Goal: Contribute content: Add original content to the website for others to see

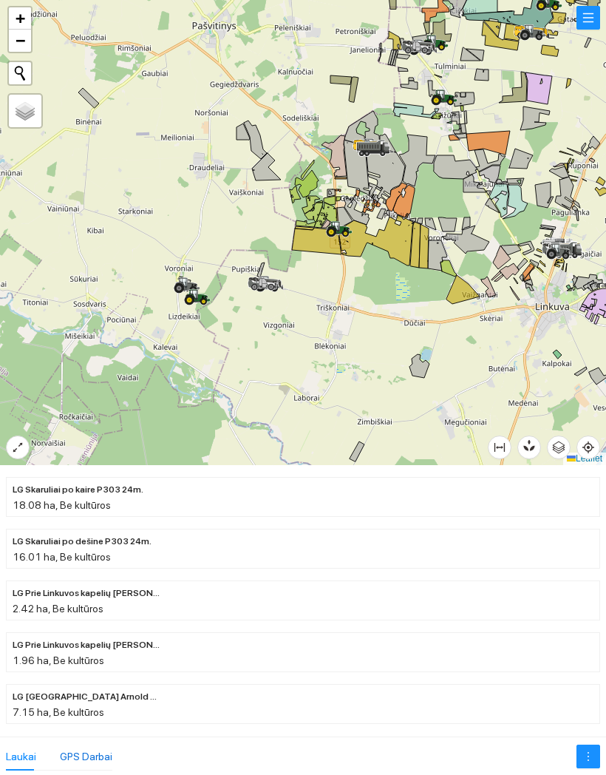
click at [86, 748] on div "GPS Darbai" at bounding box center [86, 756] width 52 height 16
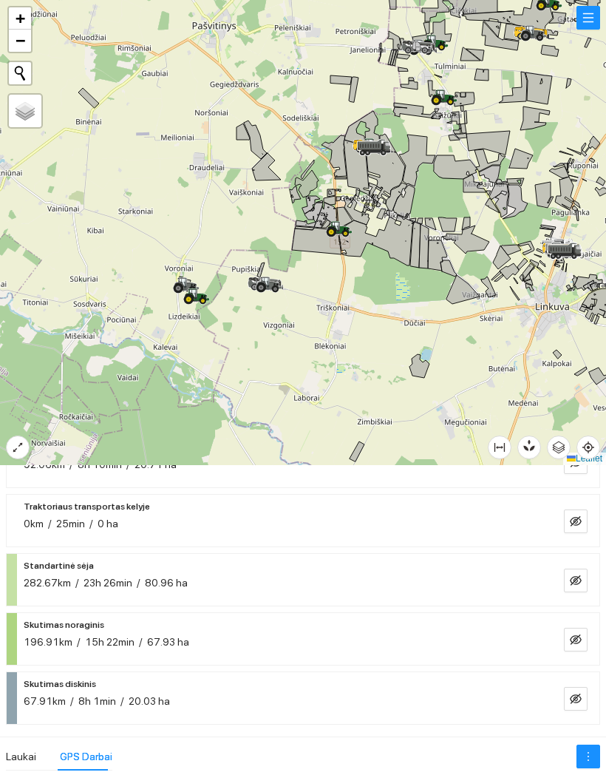
scroll to position [368, 0]
click at [576, 574] on icon "eye-invisible" at bounding box center [576, 580] width 12 height 12
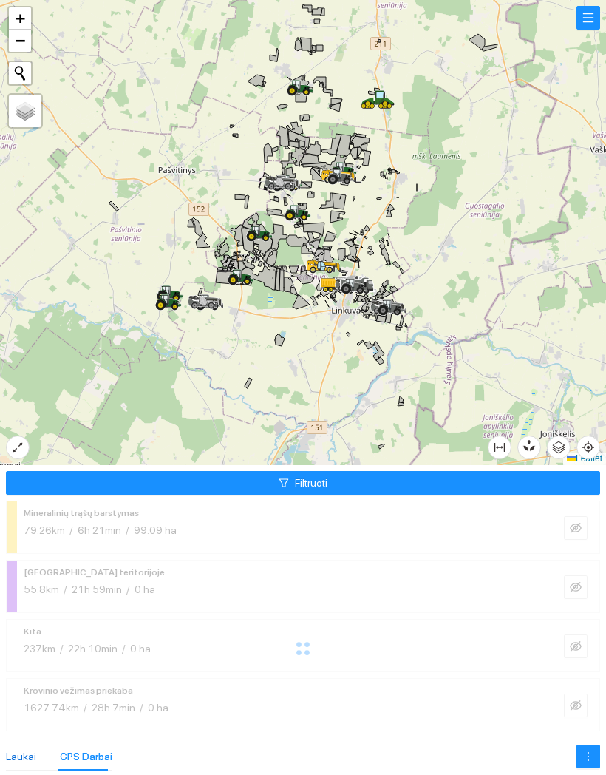
click at [21, 748] on div "Laukai" at bounding box center [21, 756] width 30 height 16
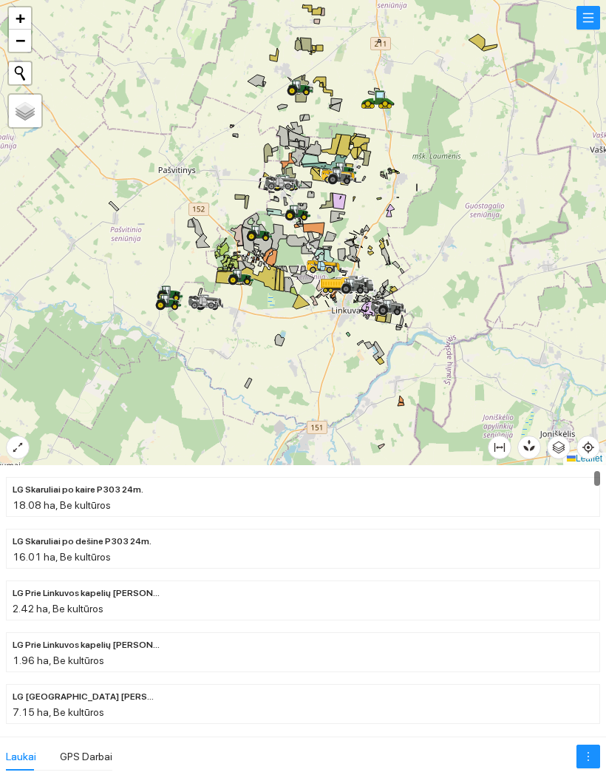
click at [587, 18] on button "button" at bounding box center [588, 18] width 24 height 24
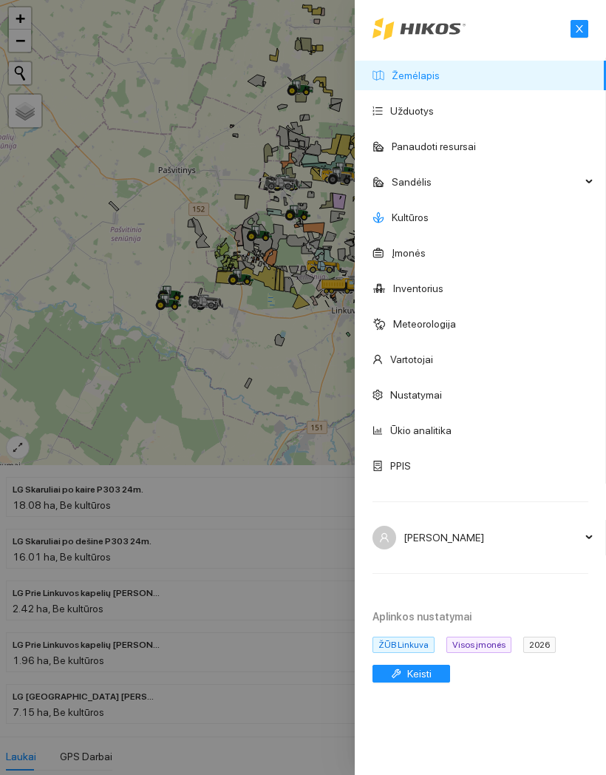
click at [429, 214] on link "Kultūros" at bounding box center [410, 217] width 37 height 12
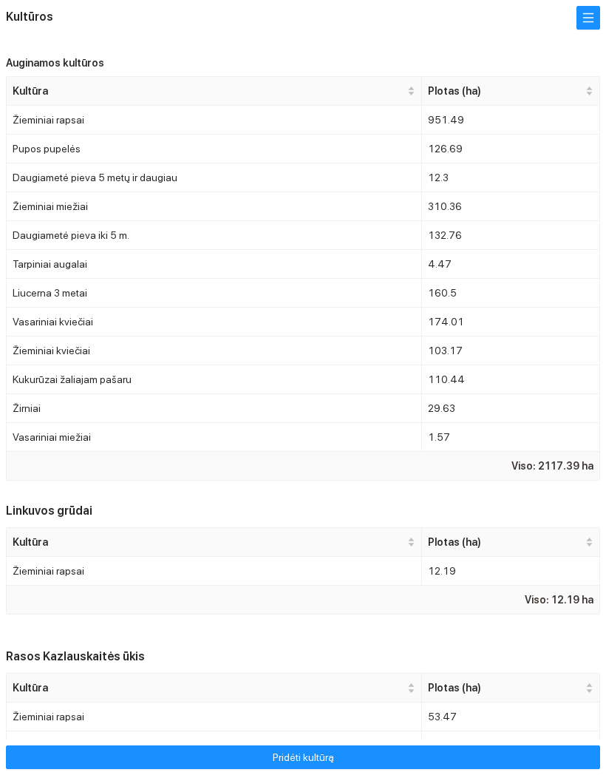
click at [406, 749] on button "Pridėti kultūrą" at bounding box center [303, 757] width 594 height 24
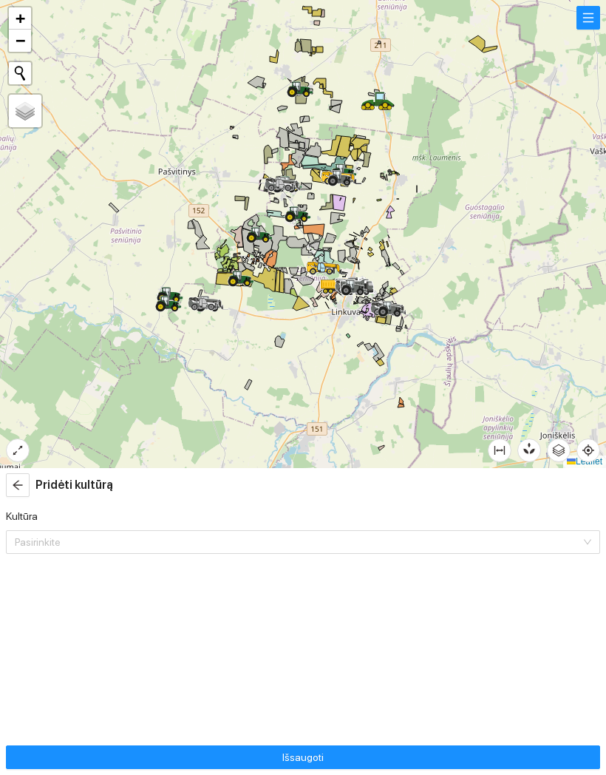
click at [406, 531] on input "Kultūra" at bounding box center [298, 542] width 566 height 22
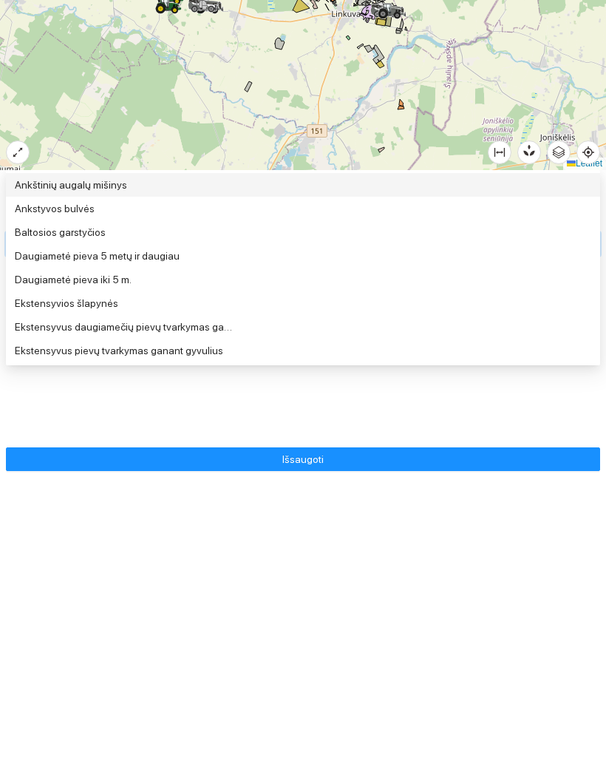
type input "Tar"
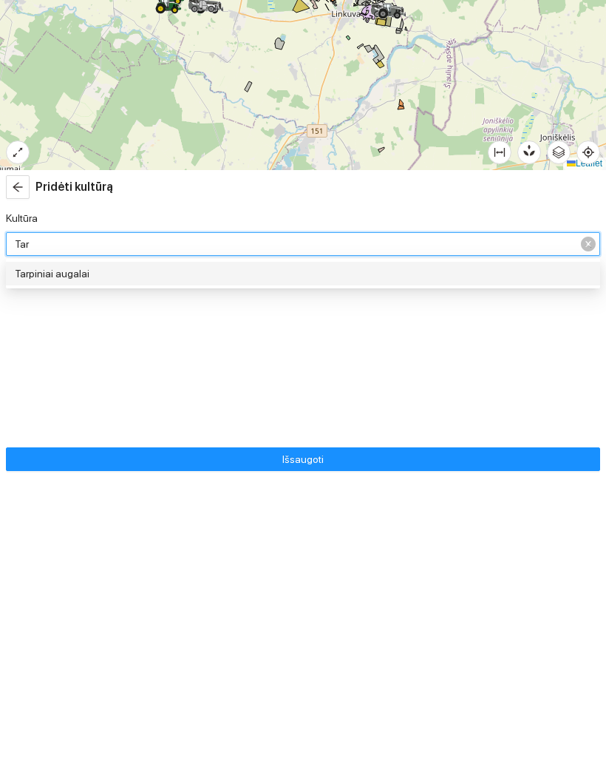
click at [548, 559] on div "Tarpiniai augalai" at bounding box center [303, 571] width 594 height 24
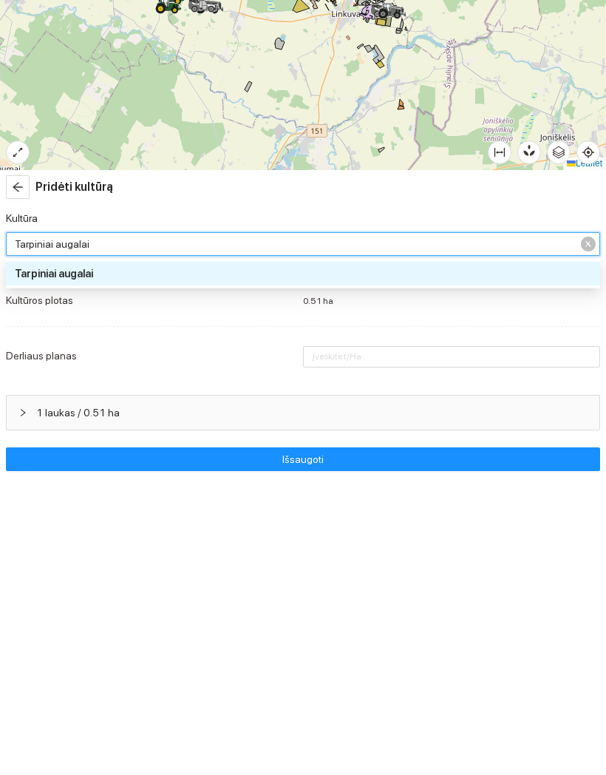
type input "12"
type input "10"
type input "1"
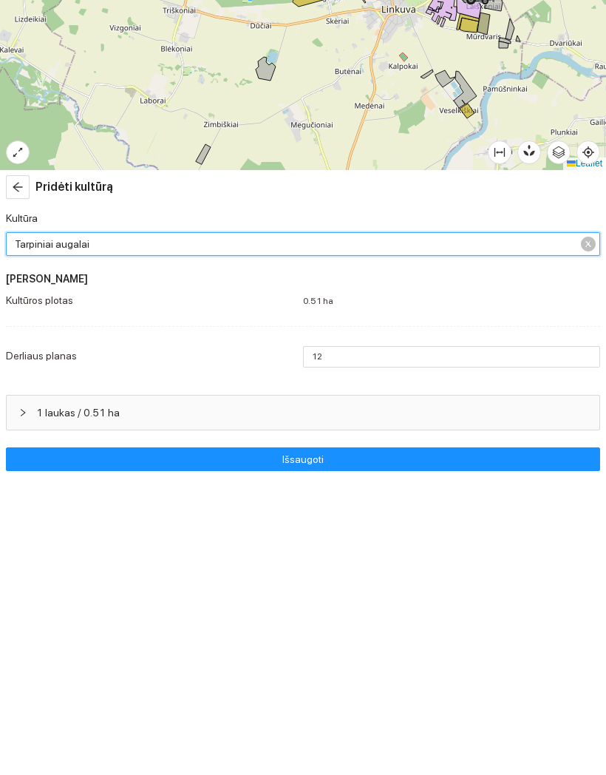
click at [408, 56] on div at bounding box center [303, 234] width 606 height 468
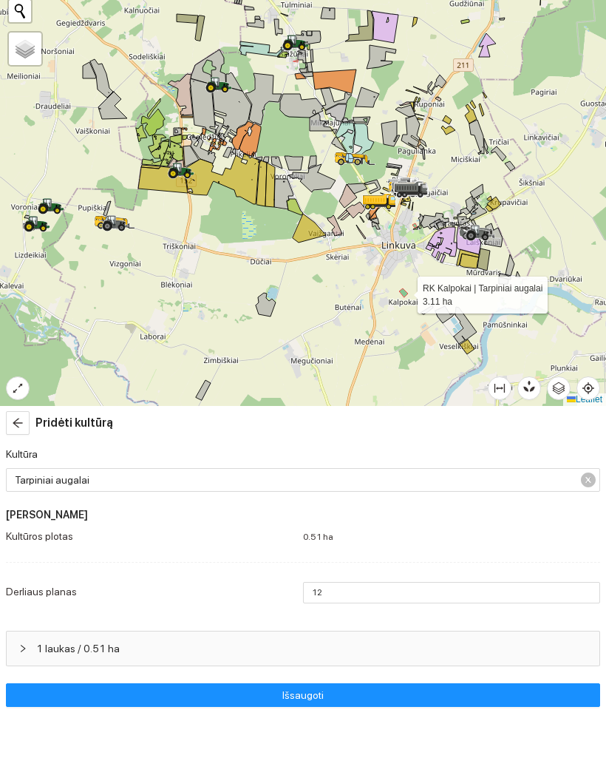
click at [405, 350] on icon at bounding box center [403, 354] width 9 height 9
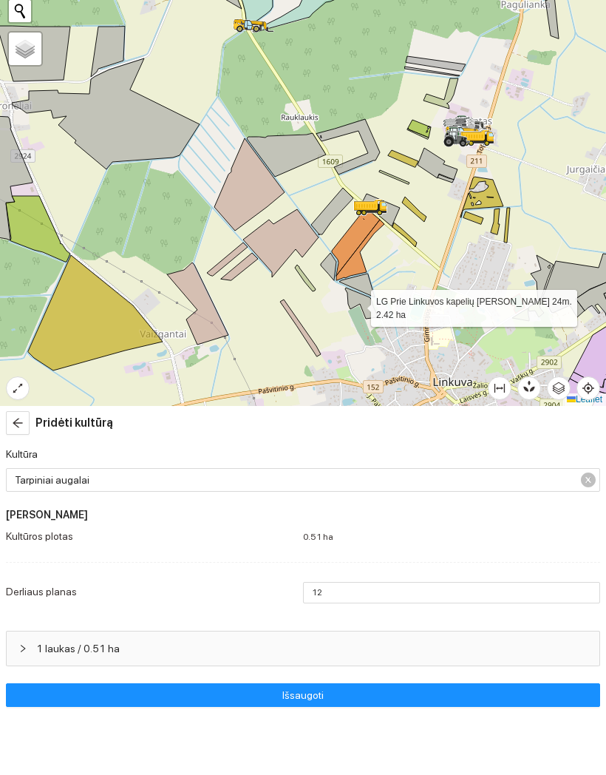
click at [358, 350] on icon at bounding box center [361, 365] width 33 height 31
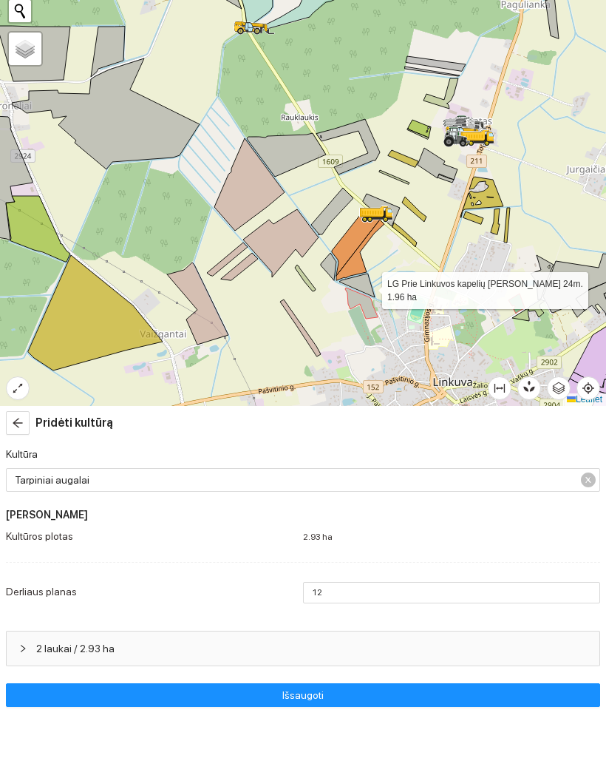
click at [369, 336] on icon at bounding box center [356, 348] width 35 height 24
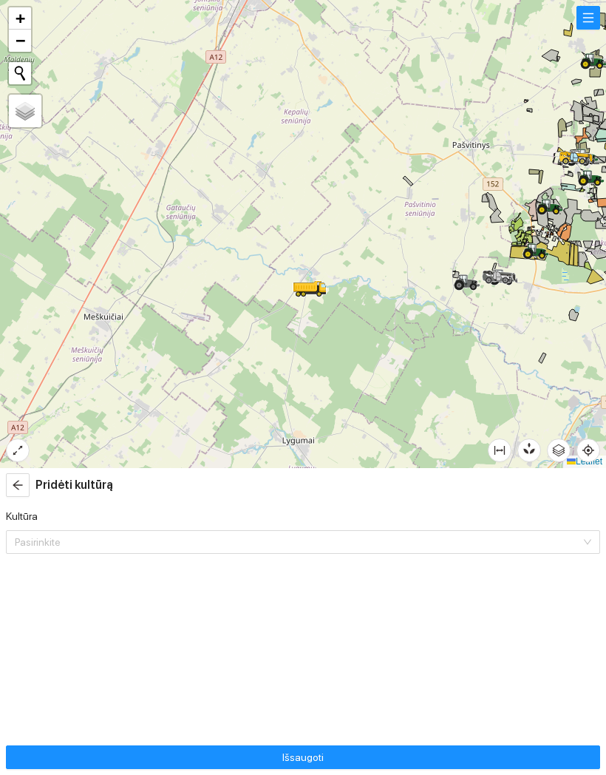
click at [312, 288] on icon at bounding box center [311, 287] width 1 height 4
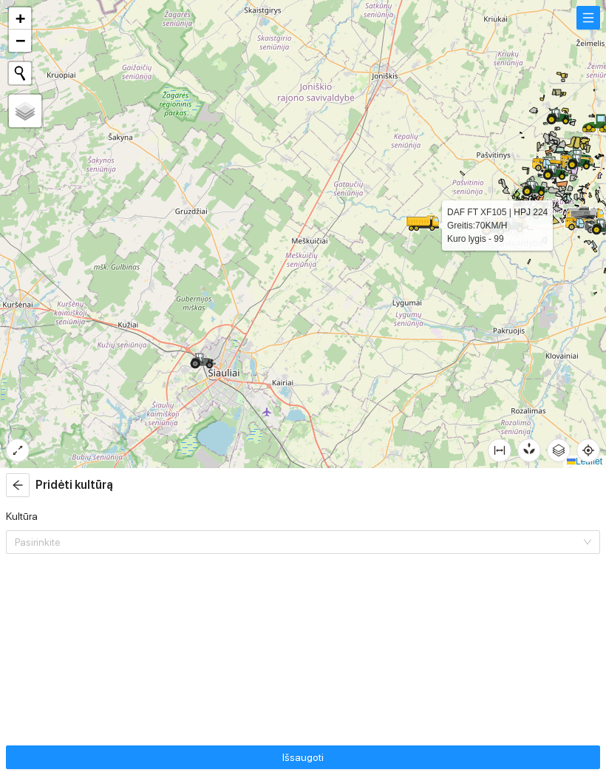
click at [202, 360] on icon at bounding box center [200, 357] width 7 height 9
